Goal: Information Seeking & Learning: Learn about a topic

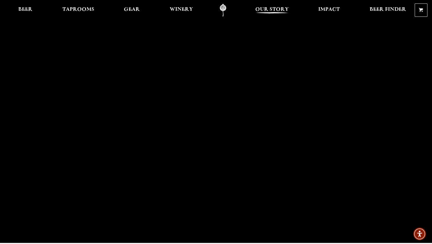
click at [277, 8] on span "Our Story" at bounding box center [271, 9] width 33 height 5
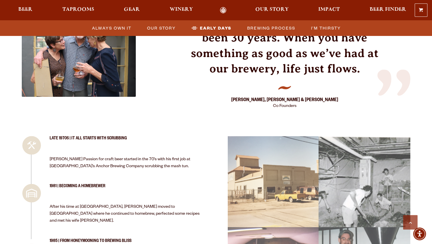
scroll to position [645, 0]
click at [206, 214] on div "THESE VIBES DON’T MAKE THEMSELVES As we approach our 36th anniversary, we’ve be…" at bounding box center [216, 190] width 389 height 1234
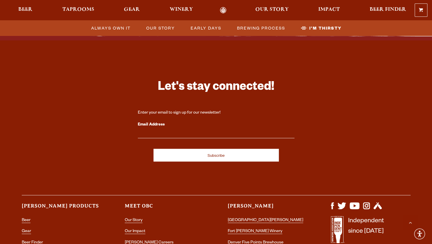
scroll to position [1876, 0]
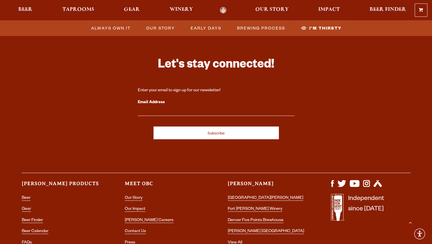
click at [209, 175] on div "Let's stay connected! Enter your email to sign up for our newsletter! Email Add…" at bounding box center [216, 157] width 418 height 229
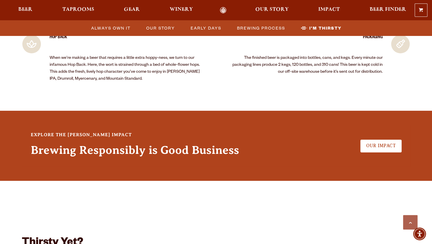
scroll to position [1353, 0]
